Goal: Transaction & Acquisition: Purchase product/service

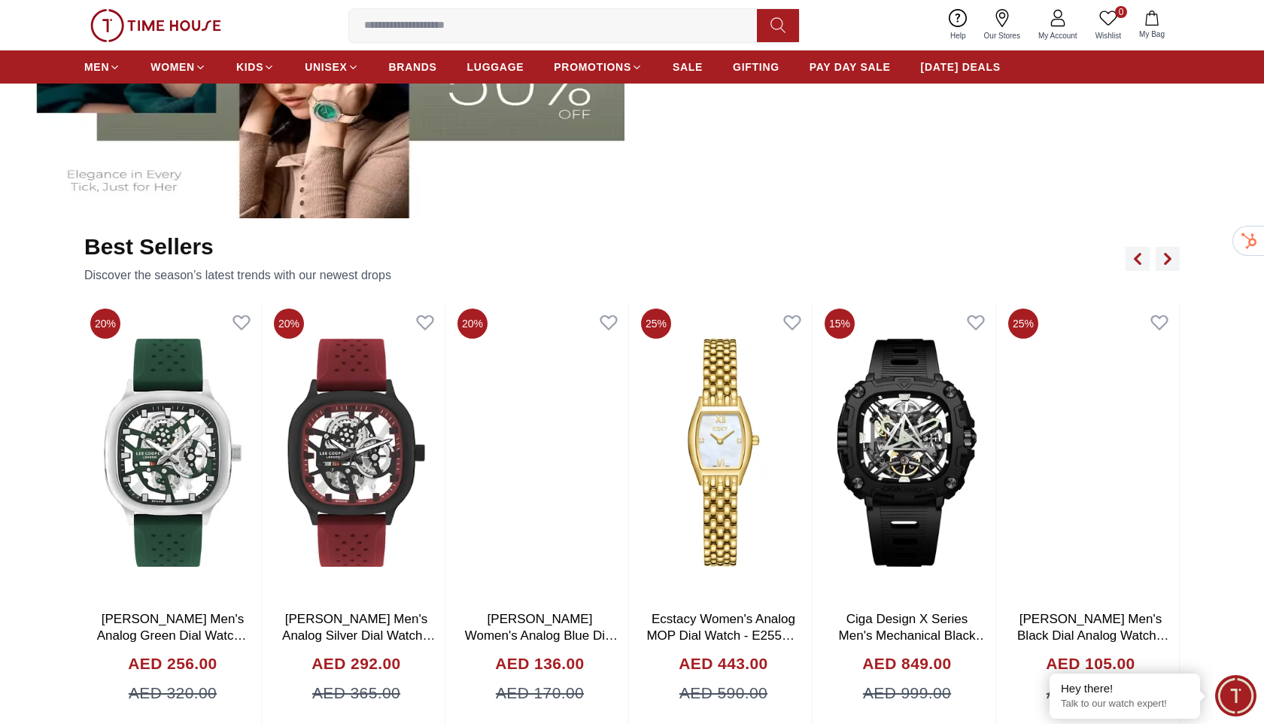
scroll to position [932, 0]
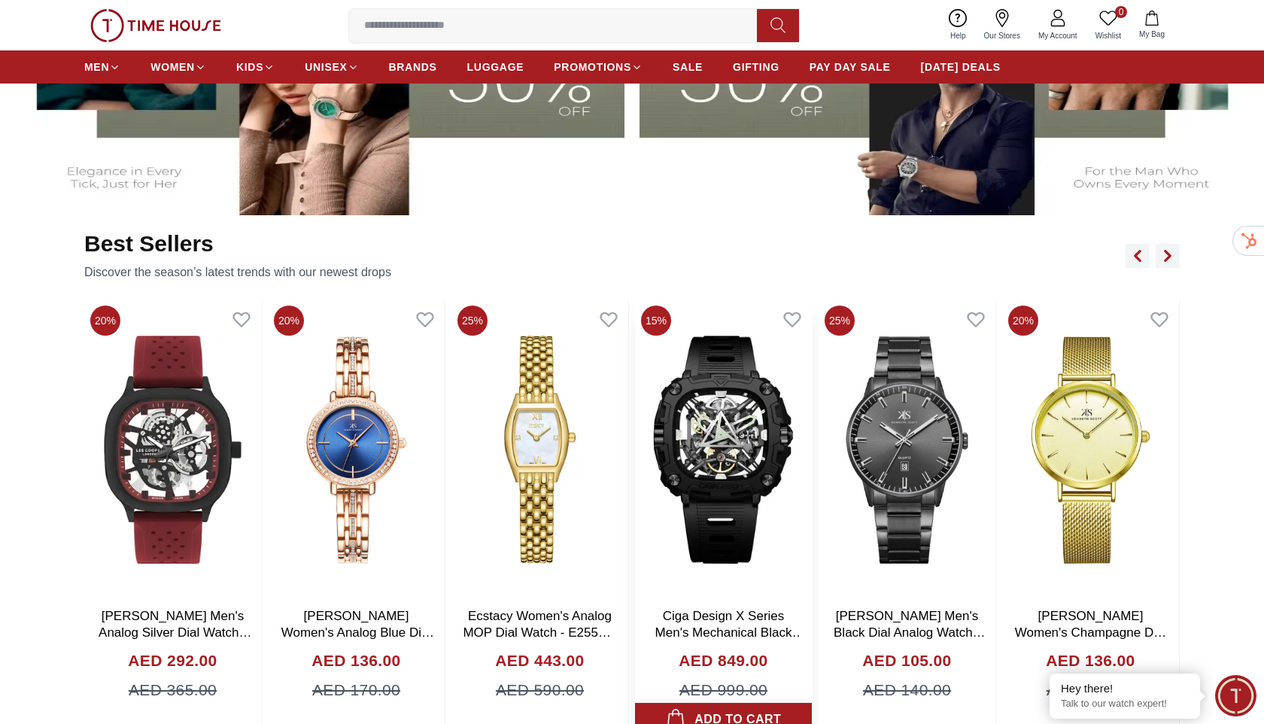
click at [812, 703] on button "Add to cart" at bounding box center [723, 719] width 177 height 33
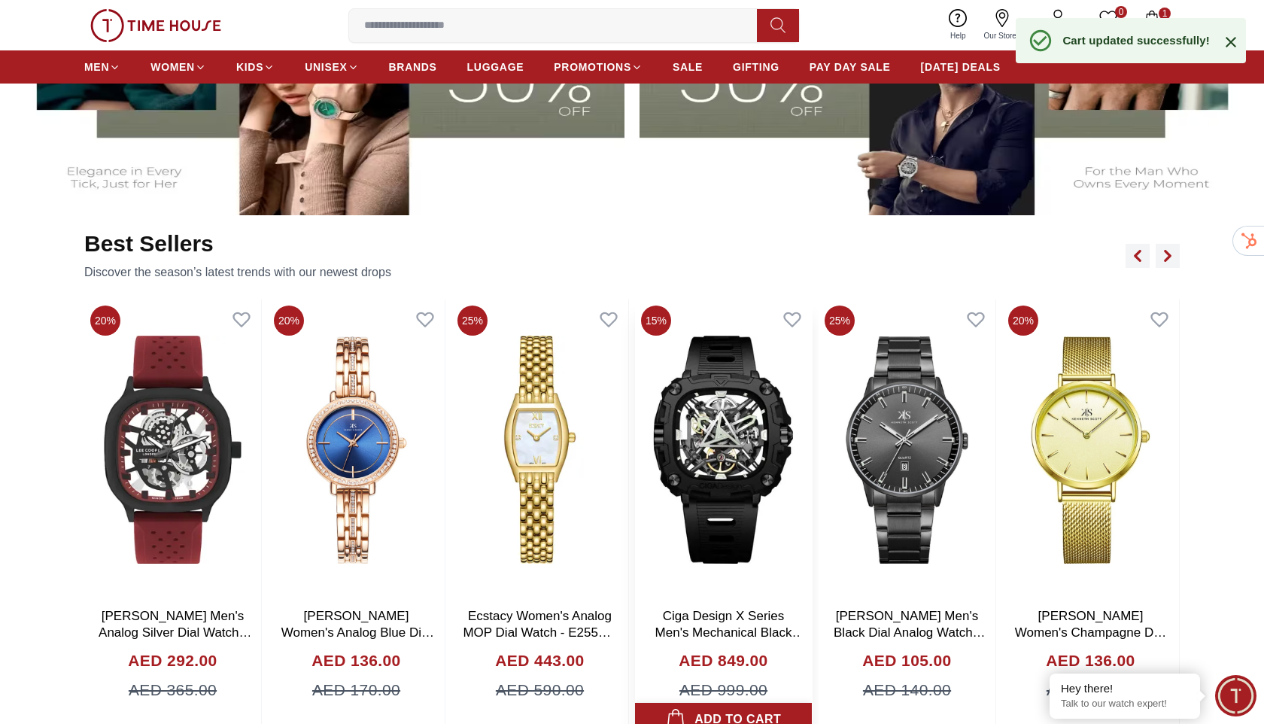
click at [749, 709] on div "Add to cart" at bounding box center [724, 719] width 116 height 21
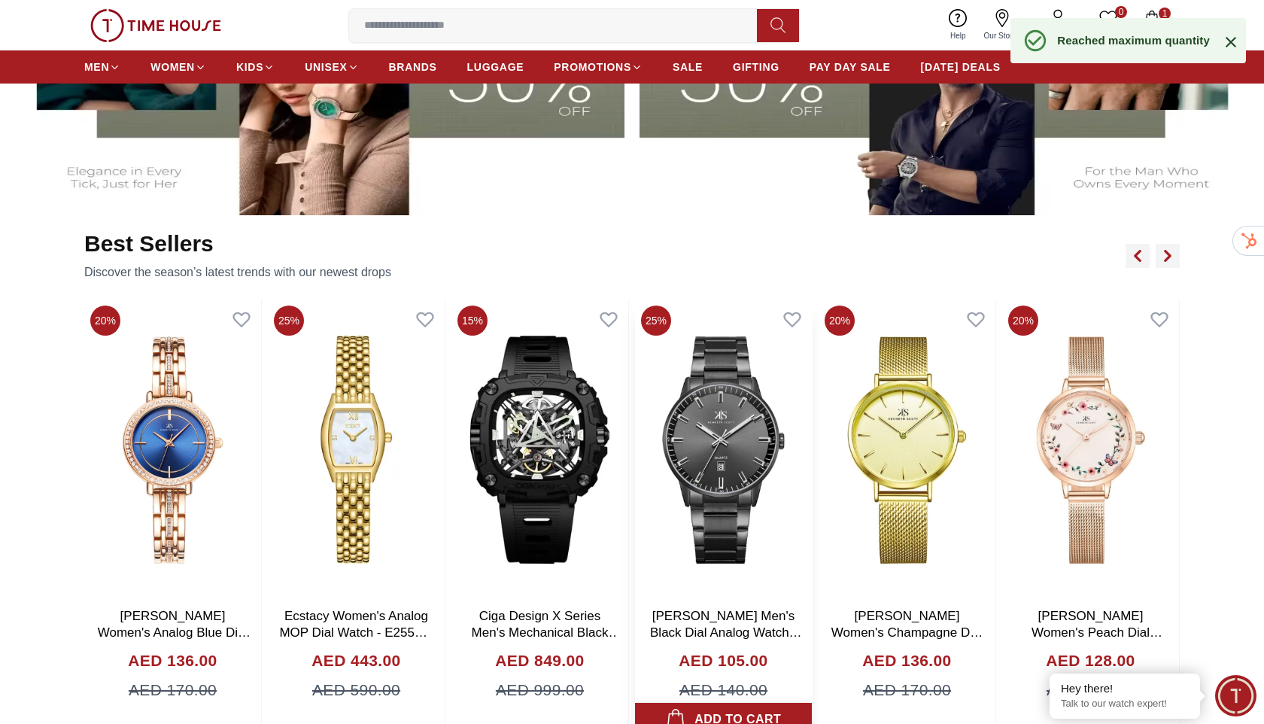
click at [723, 709] on div "Add to cart" at bounding box center [724, 719] width 116 height 21
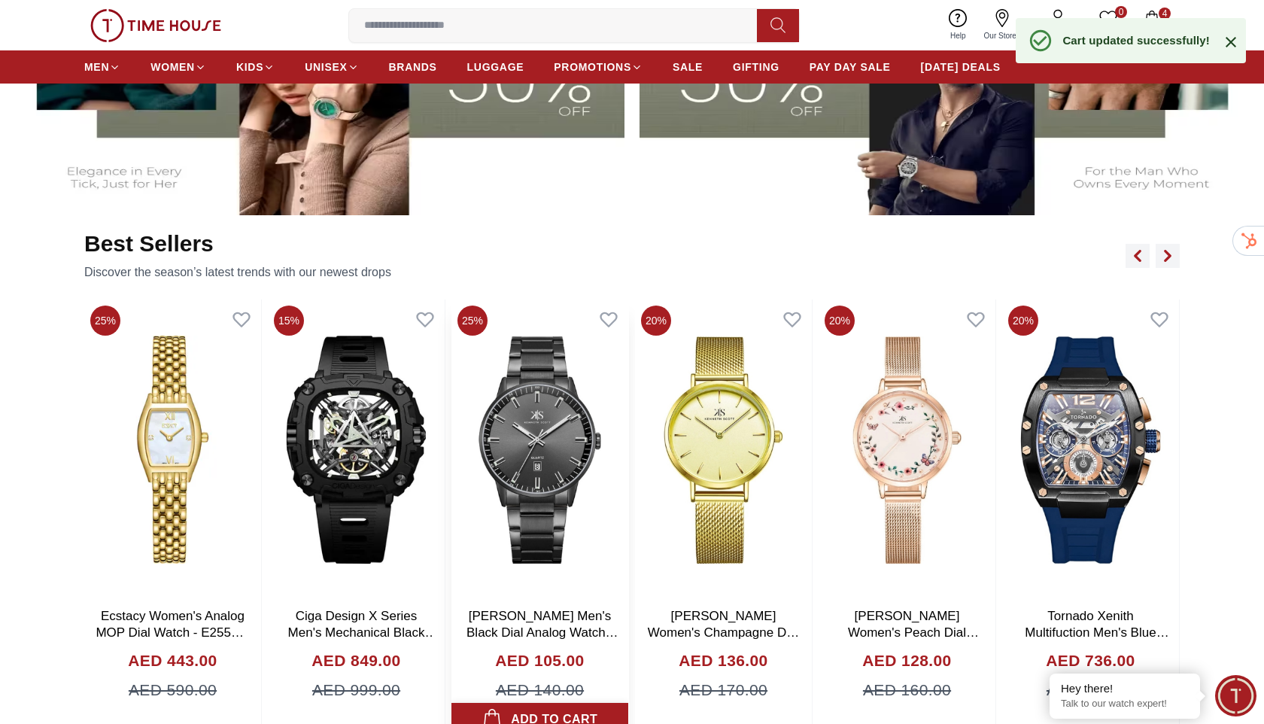
click at [723, 600] on div "[PERSON_NAME] Women's Champagne Dial Analog Watch - K22519-GMGC AED 136.00 AED …" at bounding box center [723, 667] width 177 height 135
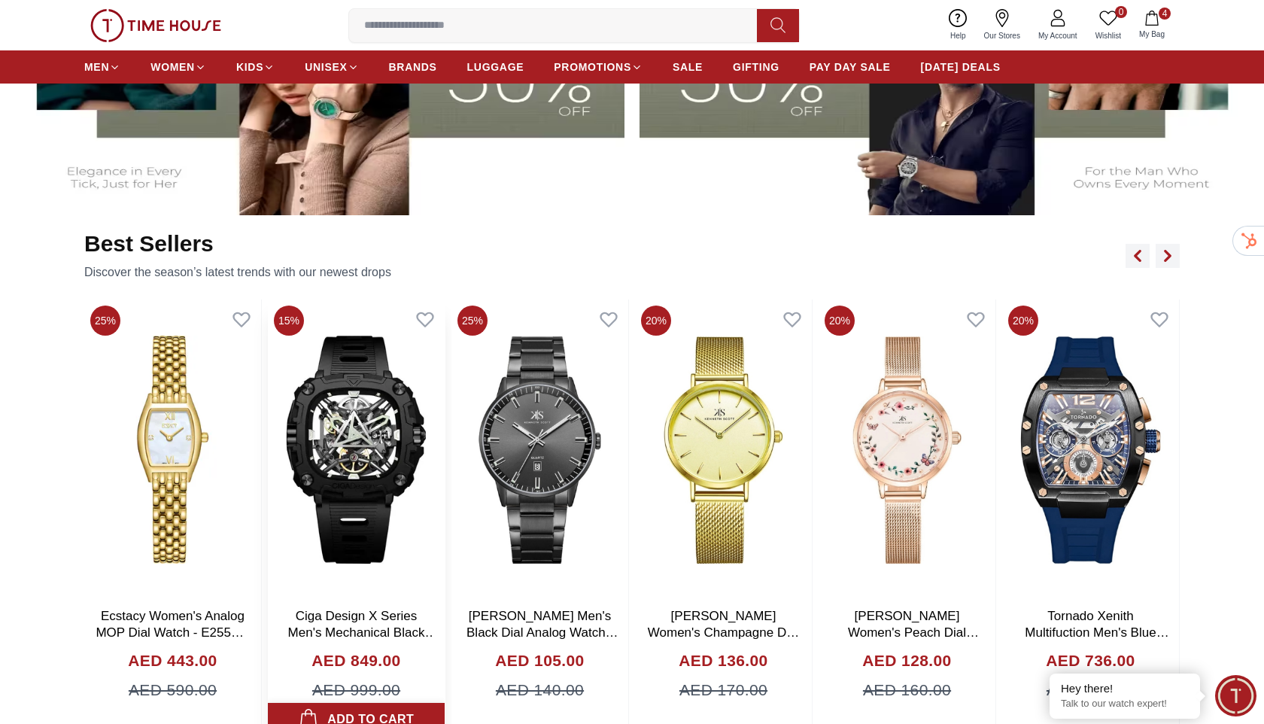
click at [370, 709] on div "Add to cart" at bounding box center [357, 719] width 116 height 21
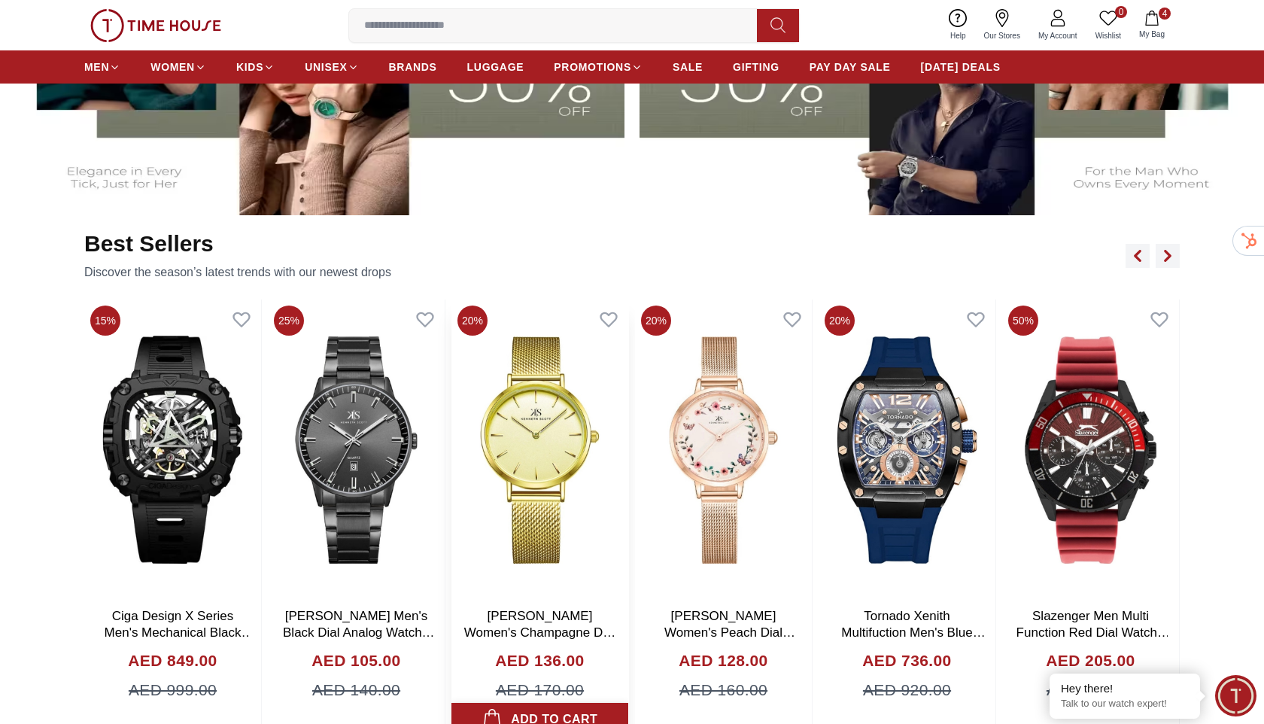
click at [549, 709] on div "Add to cart" at bounding box center [540, 719] width 116 height 21
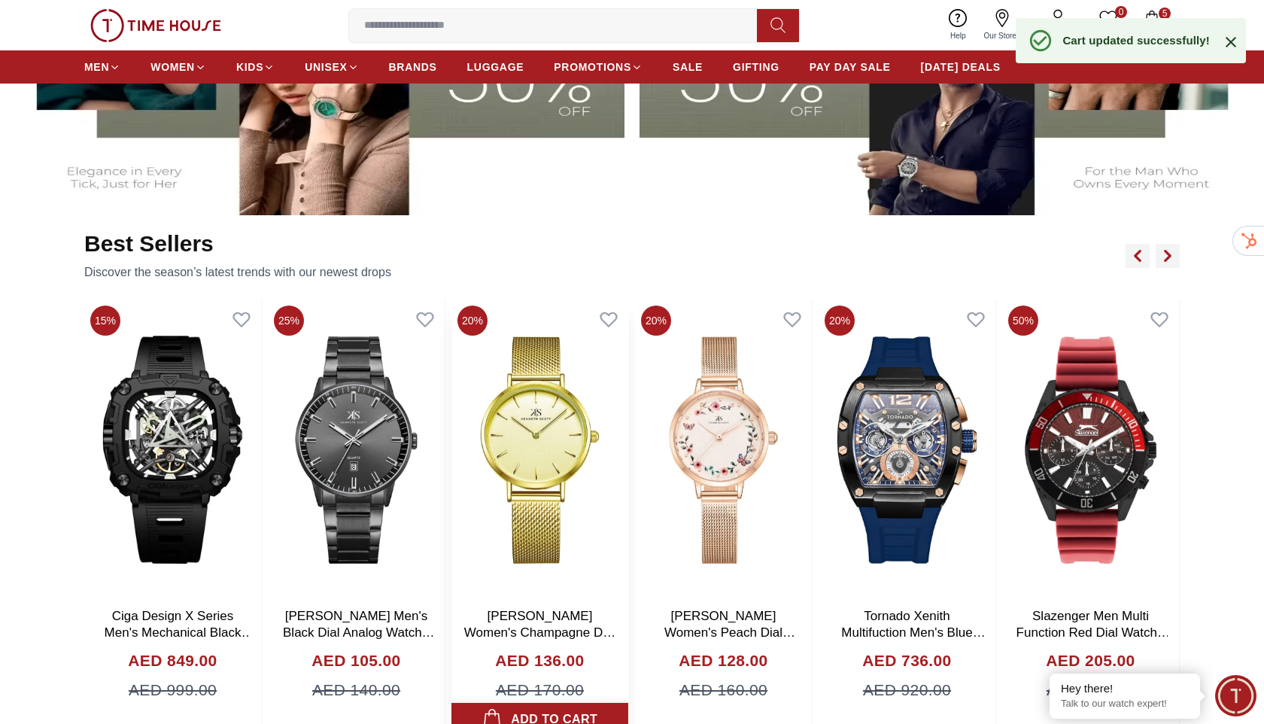
click at [549, 709] on div "Add to cart" at bounding box center [540, 719] width 116 height 21
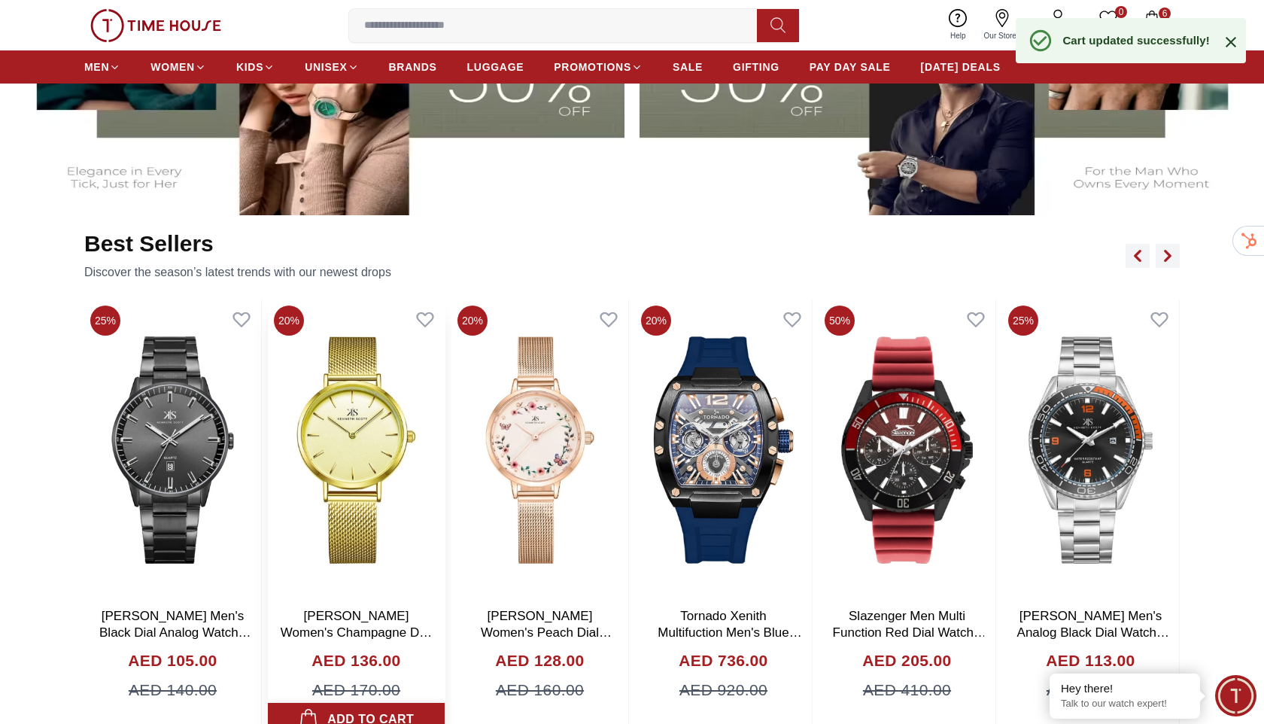
click at [445, 703] on button "Add to cart" at bounding box center [356, 719] width 177 height 33
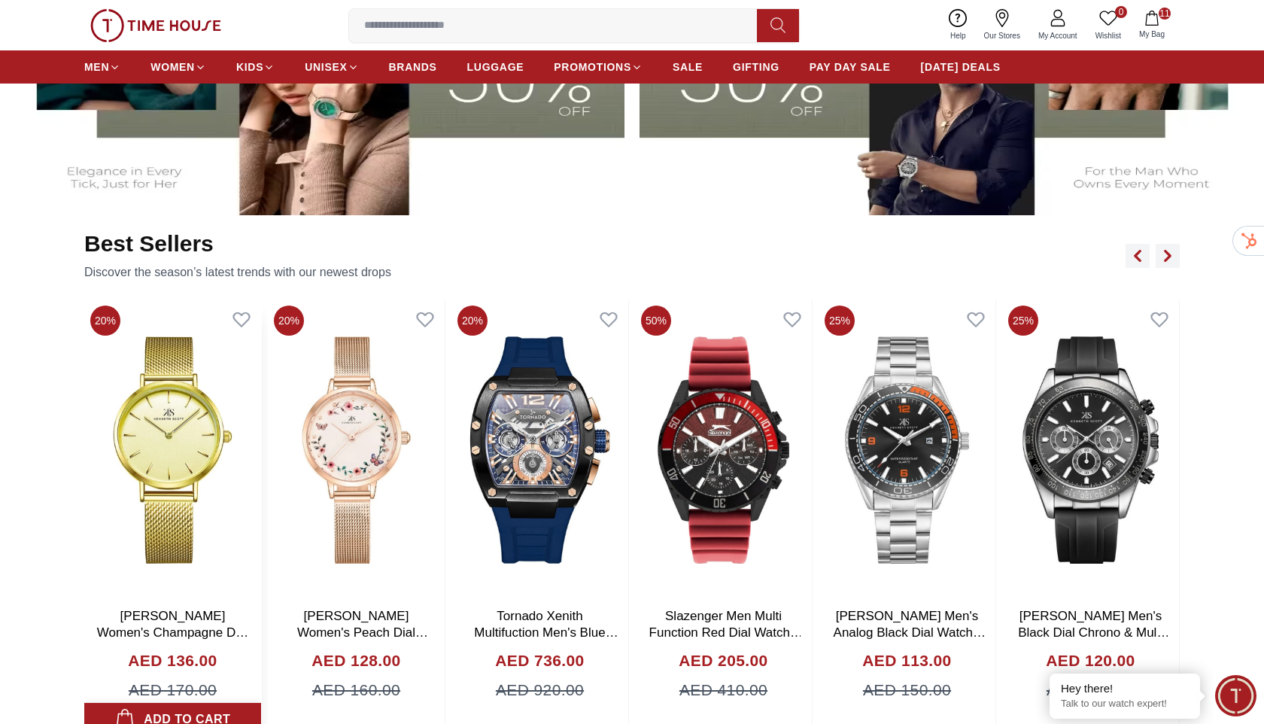
click at [549, 649] on div "AED 736.00 AED 920.00" at bounding box center [540, 691] width 154 height 84
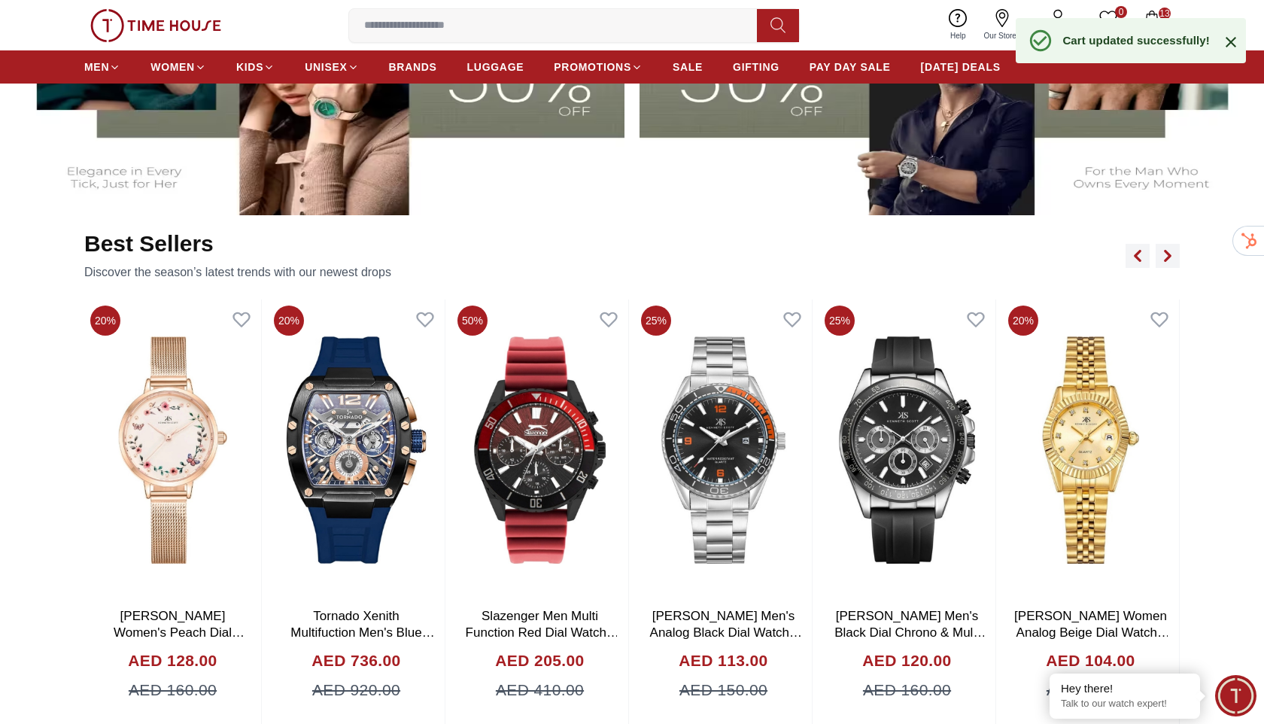
click at [1149, 14] on icon "button" at bounding box center [1151, 18] width 13 height 15
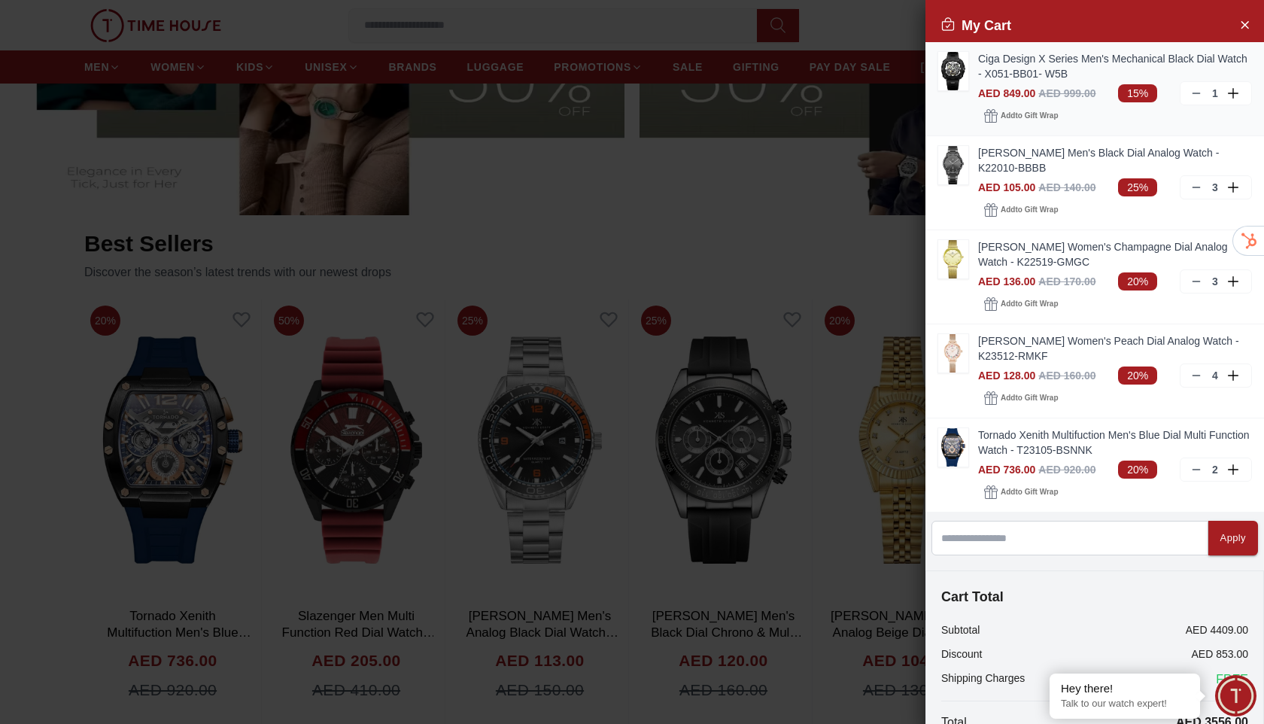
click at [1235, 94] on icon at bounding box center [1235, 93] width 14 height 11
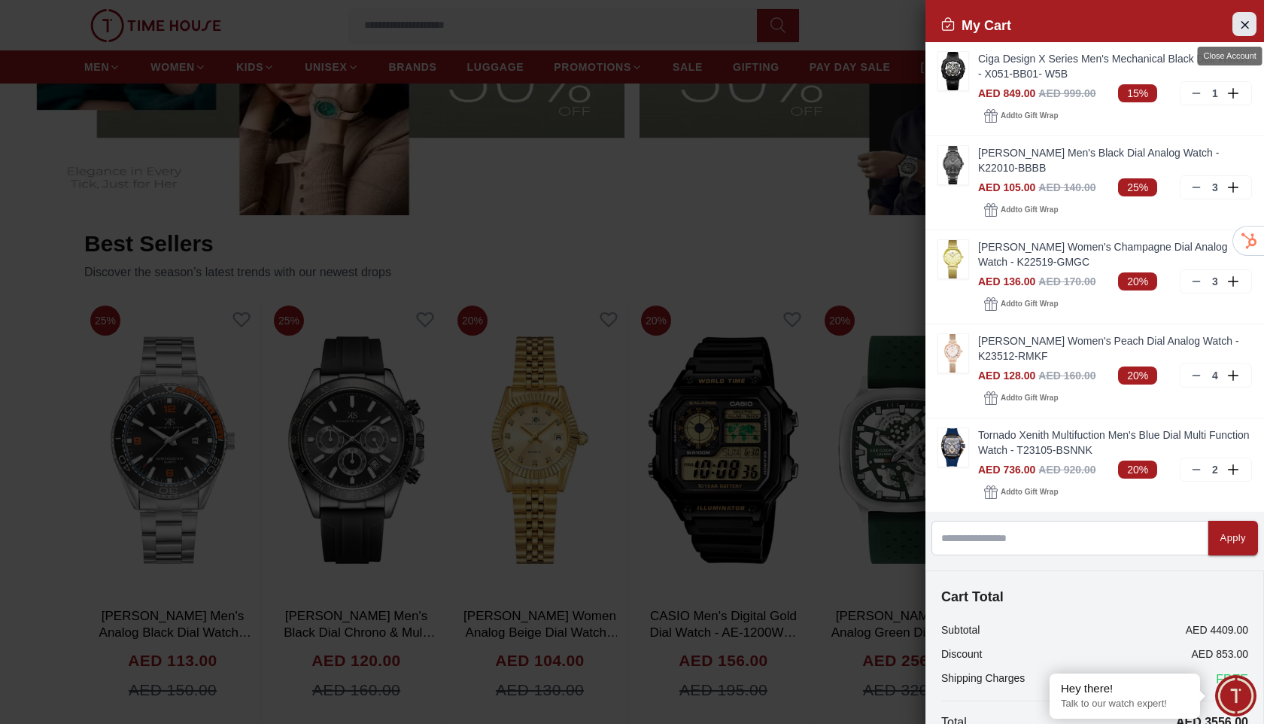
click at [1241, 28] on icon "Close Account" at bounding box center [1244, 24] width 7 height 7
